Goal: Task Accomplishment & Management: Manage account settings

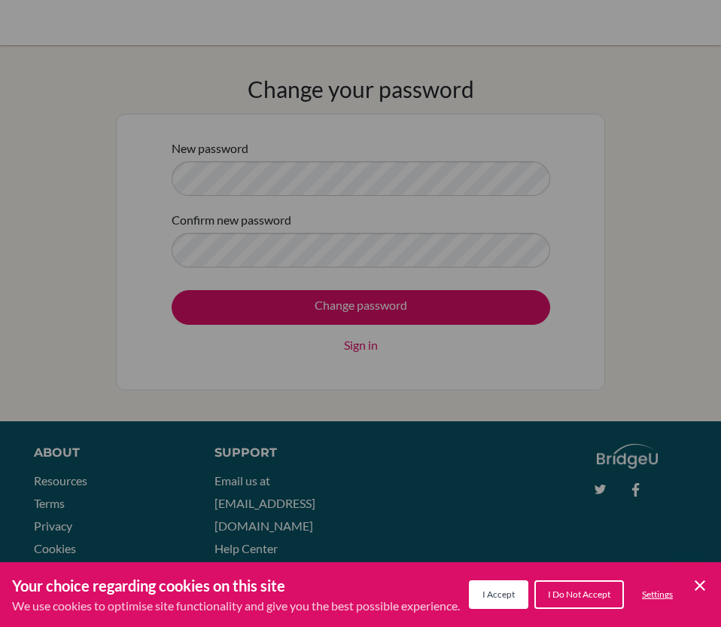
click at [210, 184] on div "Cookie Preferences" at bounding box center [360, 313] width 721 height 627
click at [506, 593] on span "I Accept" at bounding box center [499, 593] width 32 height 11
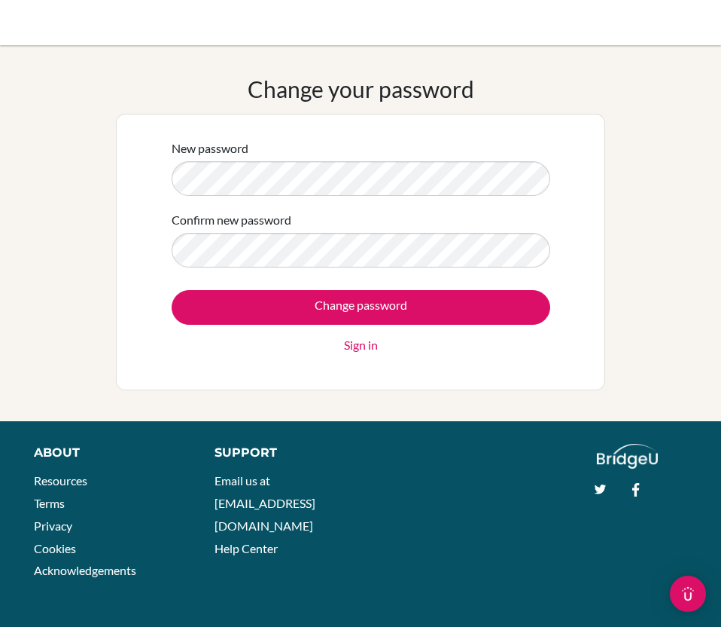
click at [337, 198] on form "New password Confirm new password Change password Sign in" at bounding box center [361, 246] width 379 height 215
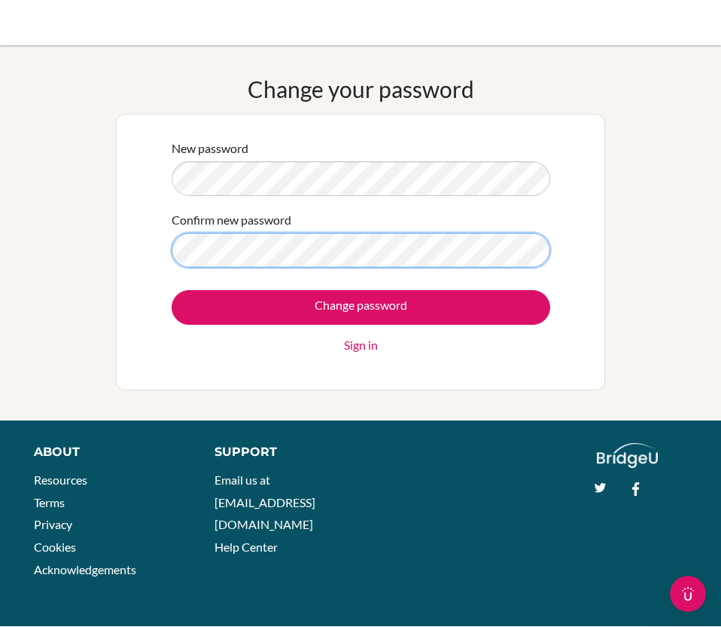
click at [172, 290] on input "Change password" at bounding box center [361, 307] width 379 height 35
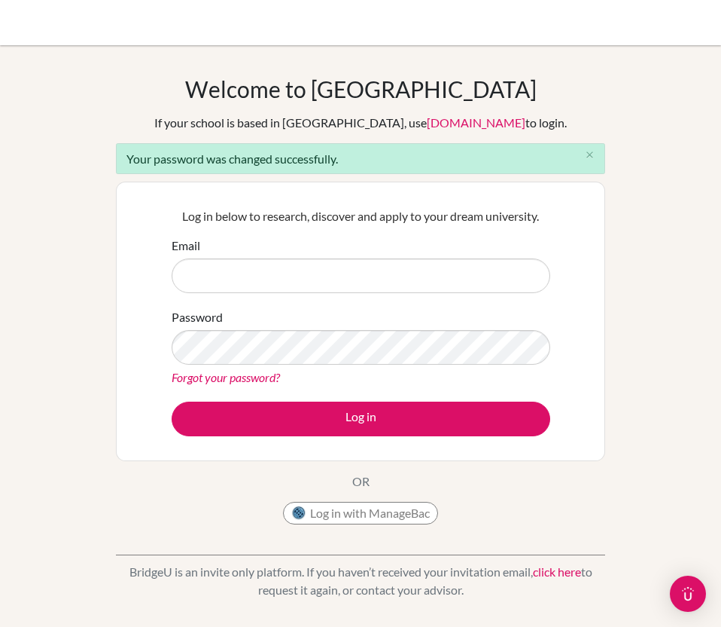
click at [284, 286] on input "Email" at bounding box center [361, 275] width 379 height 35
click at [474, 280] on input "Email" at bounding box center [361, 275] width 379 height 35
type input "[EMAIL_ADDRESS][DOMAIN_NAME]"
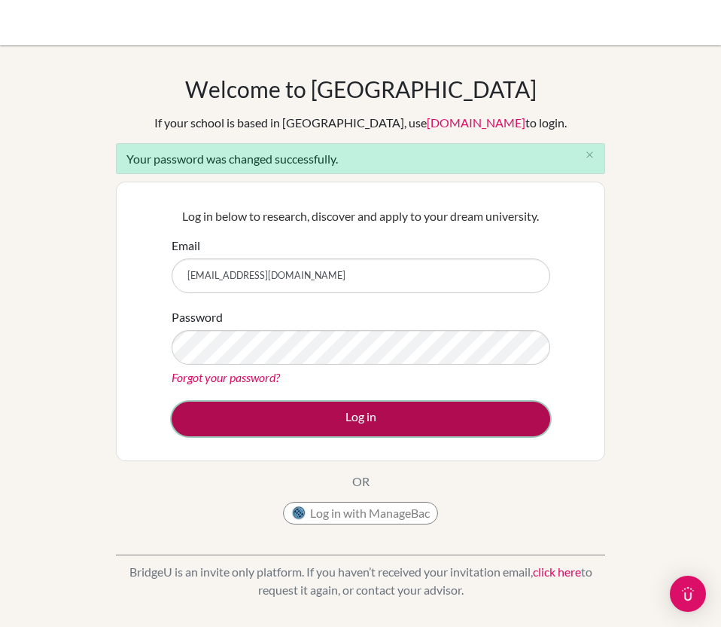
click at [341, 416] on button "Log in" at bounding box center [361, 418] width 379 height 35
